Goal: Transaction & Acquisition: Purchase product/service

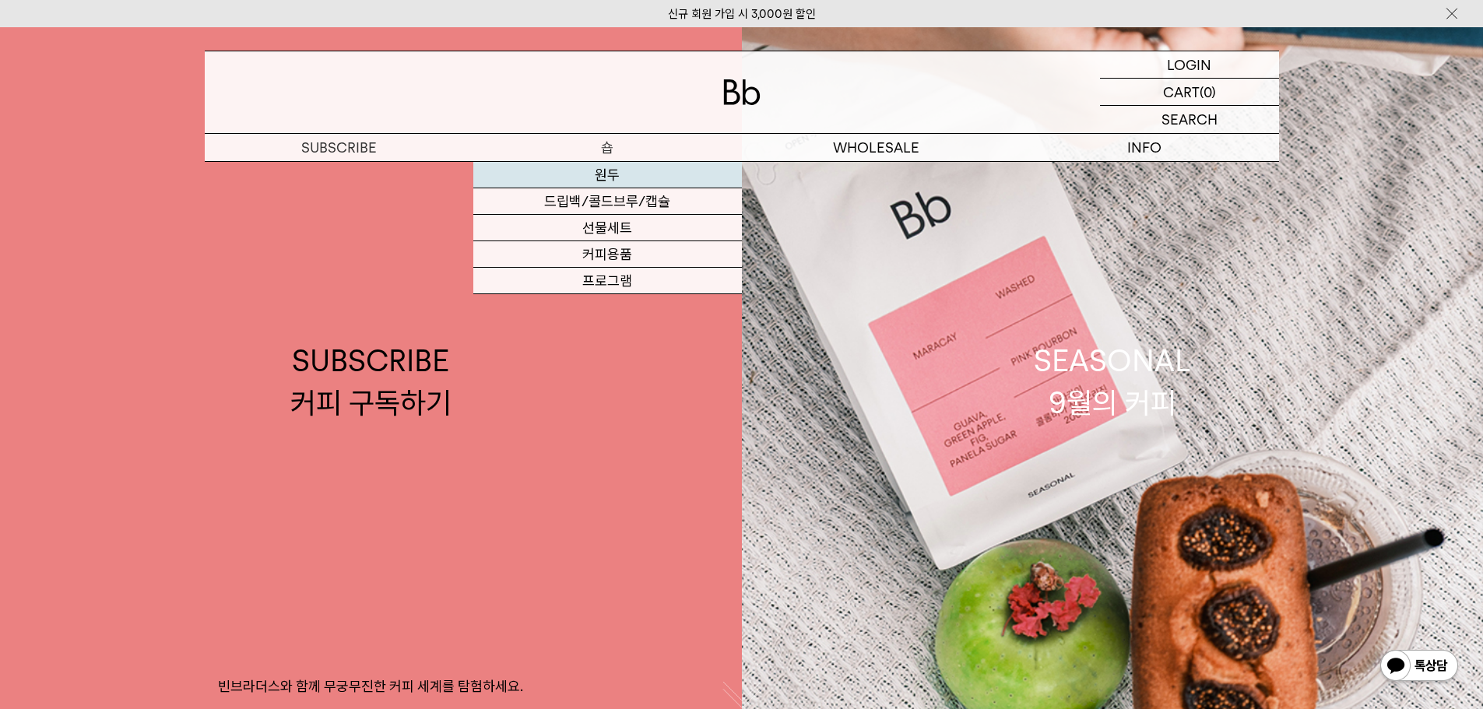
click at [607, 179] on link "원두" at bounding box center [607, 175] width 269 height 26
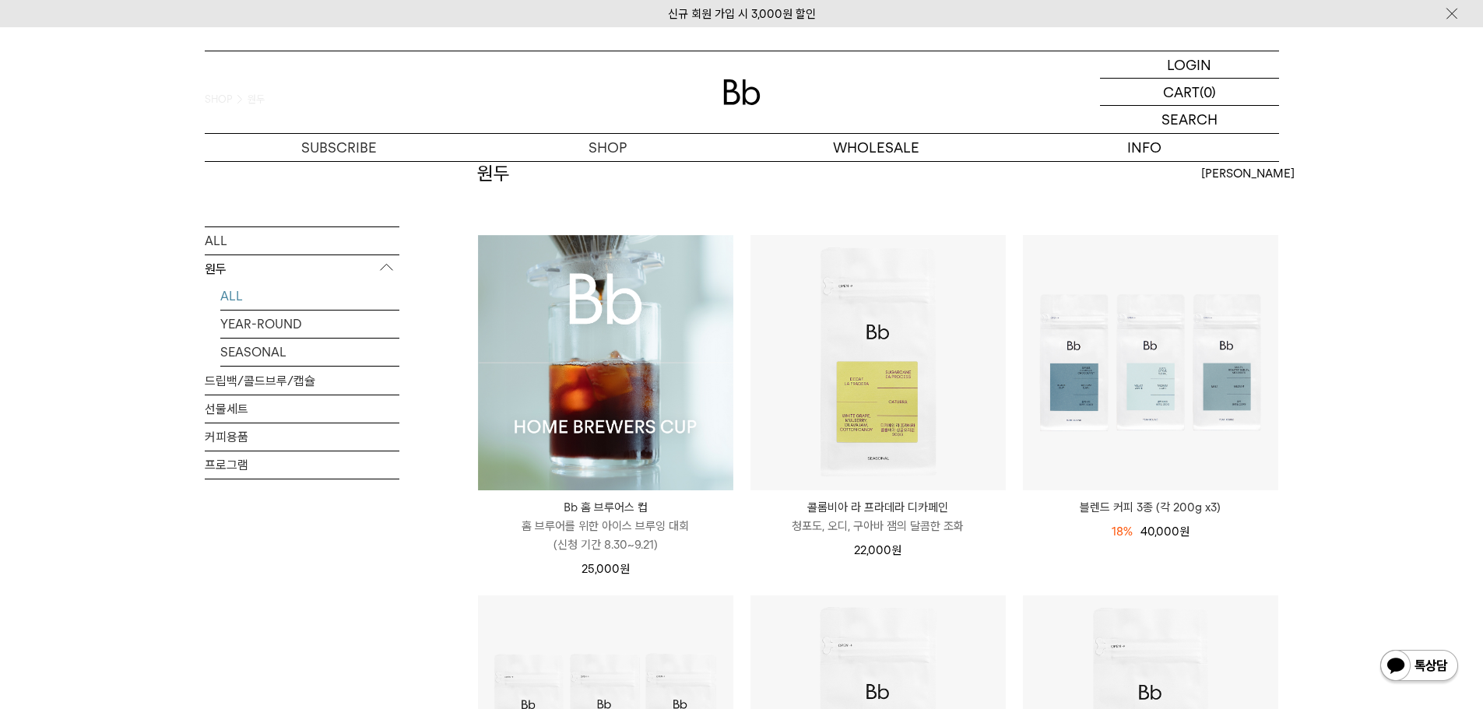
scroll to position [156, 0]
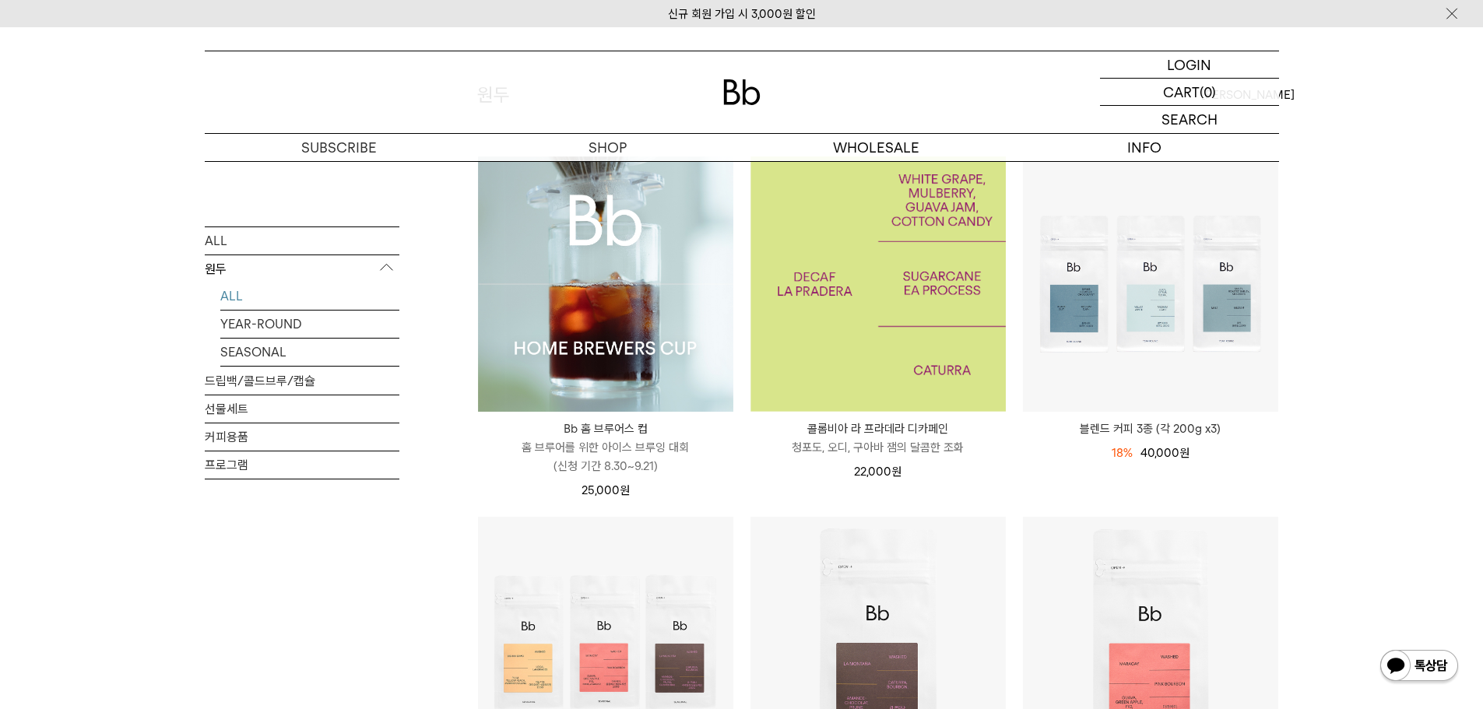
click at [932, 368] on img at bounding box center [877, 283] width 255 height 255
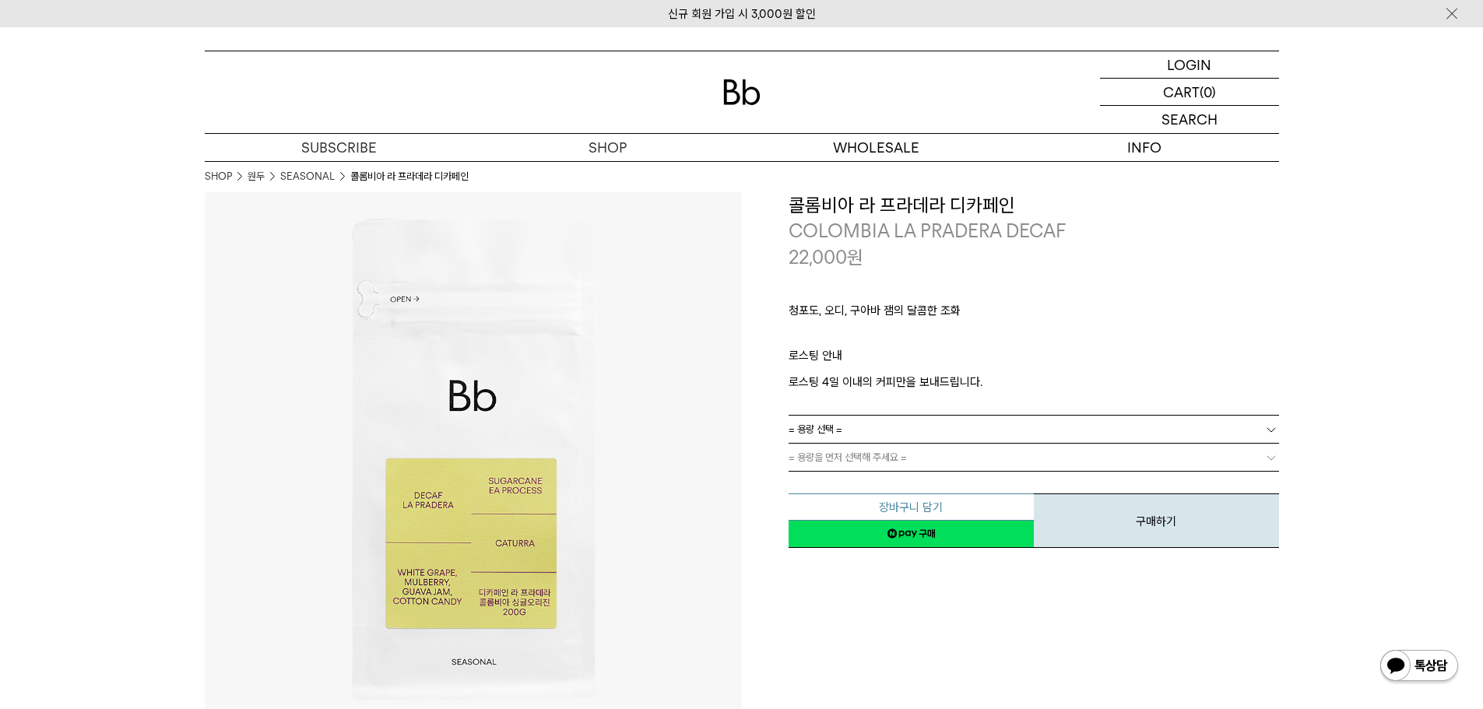
click at [961, 515] on button "장바구니 담기" at bounding box center [911, 506] width 245 height 27
click at [1087, 539] on button "구매하기" at bounding box center [1156, 520] width 245 height 54
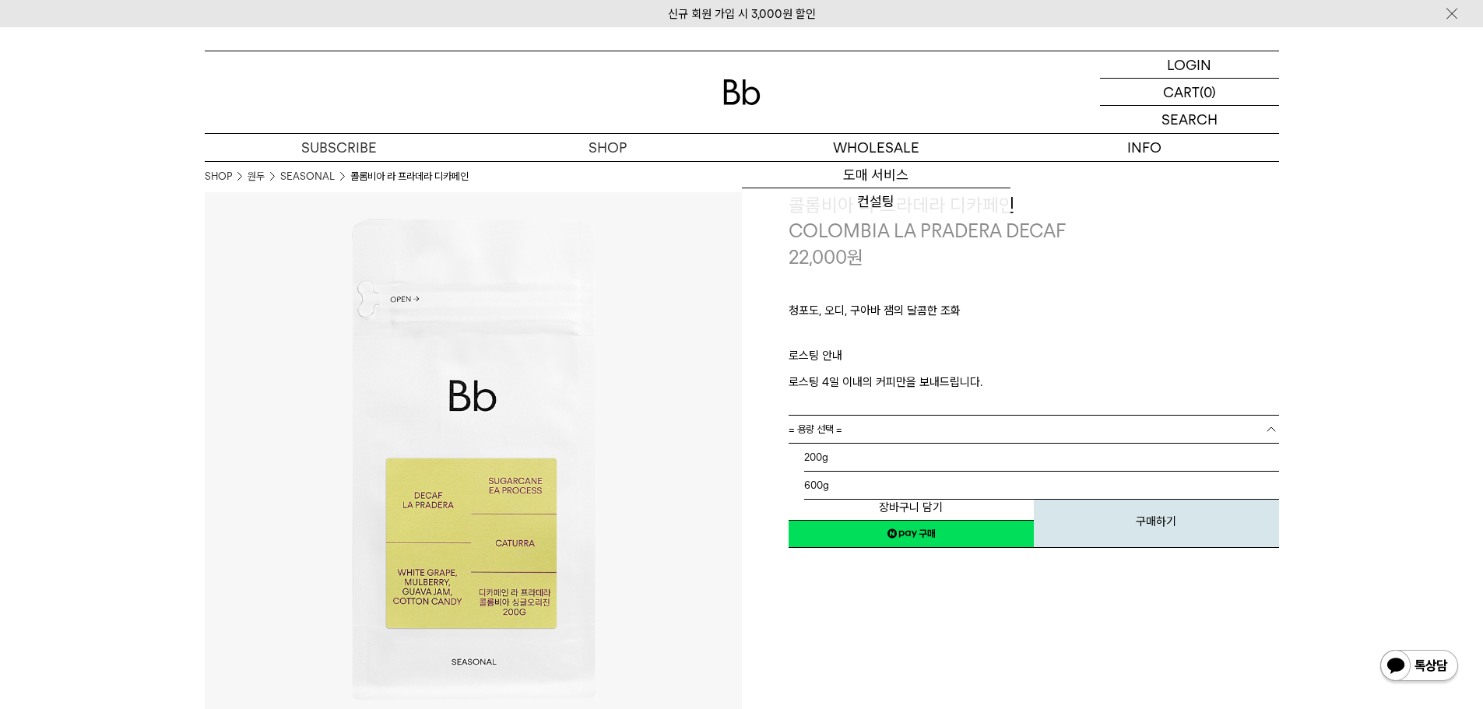
click at [1102, 434] on link "= 용량 선택 =" at bounding box center [1034, 429] width 490 height 27
click at [1028, 465] on li "200g" at bounding box center [1041, 458] width 475 height 28
click at [1250, 690] on div "**********" at bounding box center [1010, 460] width 537 height 537
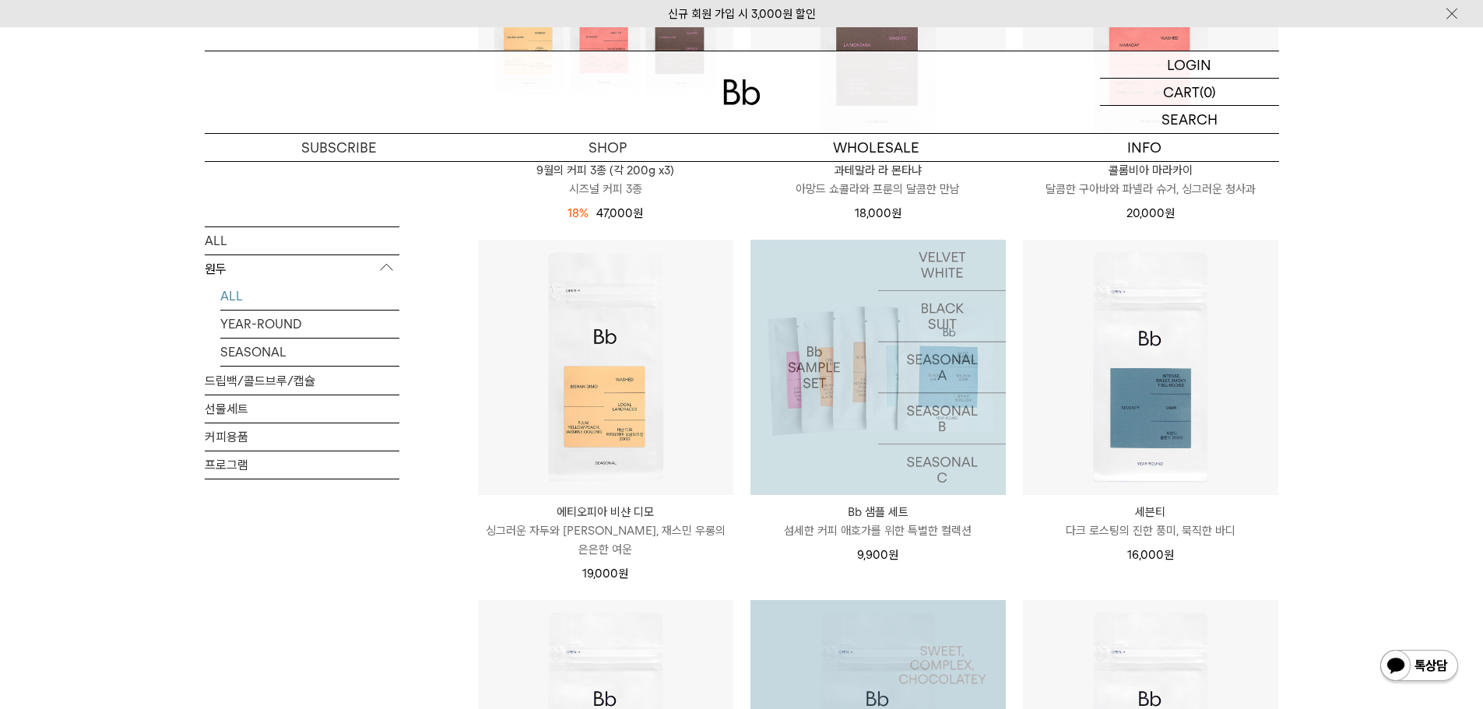
scroll to position [1168, 0]
